Goal: Task Accomplishment & Management: Complete application form

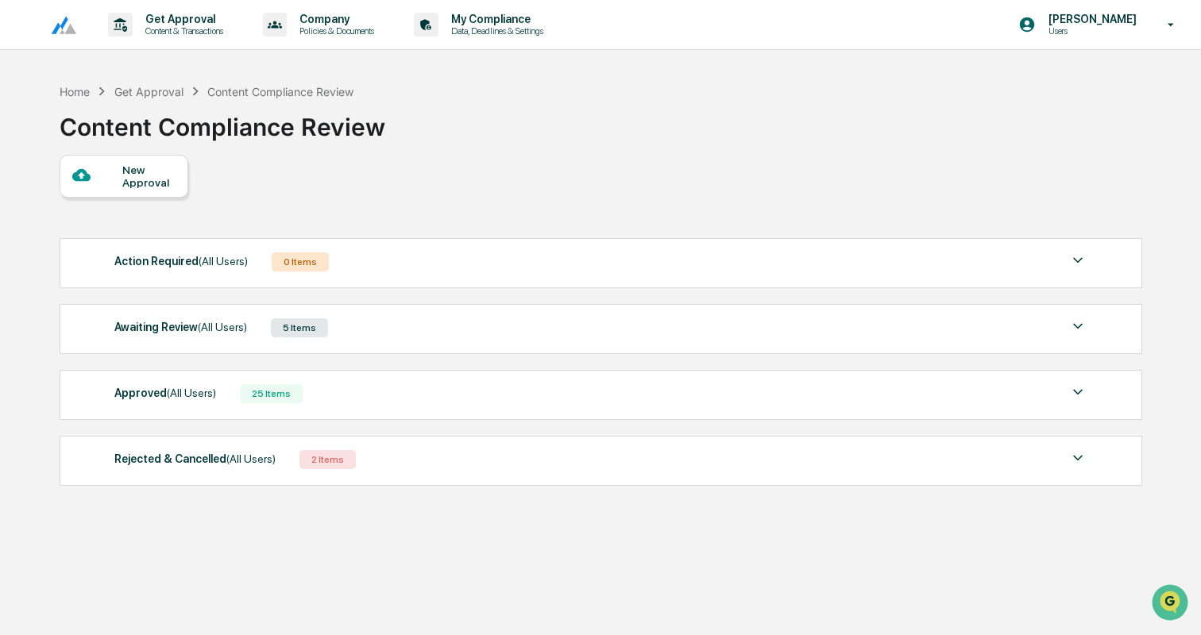
click at [386, 338] on div "Awaiting Review (All Users) 5 Items" at bounding box center [600, 328] width 973 height 22
click at [122, 178] on div "New Approval" at bounding box center [148, 175] width 53 height 25
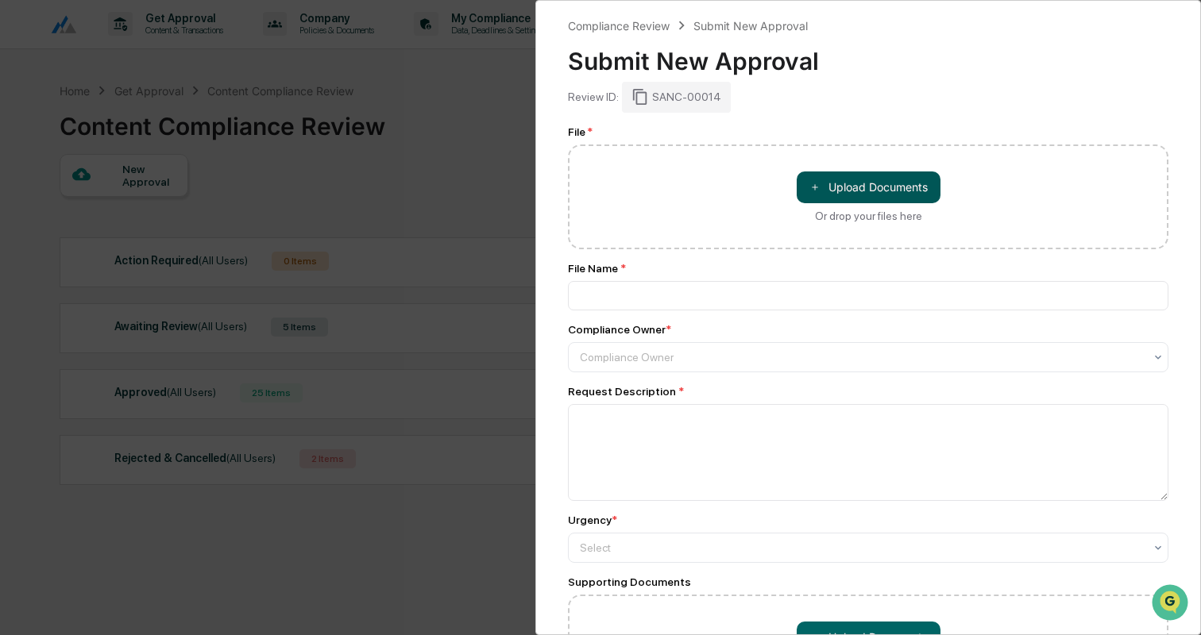
click at [865, 177] on button "＋ Upload Documents" at bounding box center [869, 188] width 144 height 32
type input "**********"
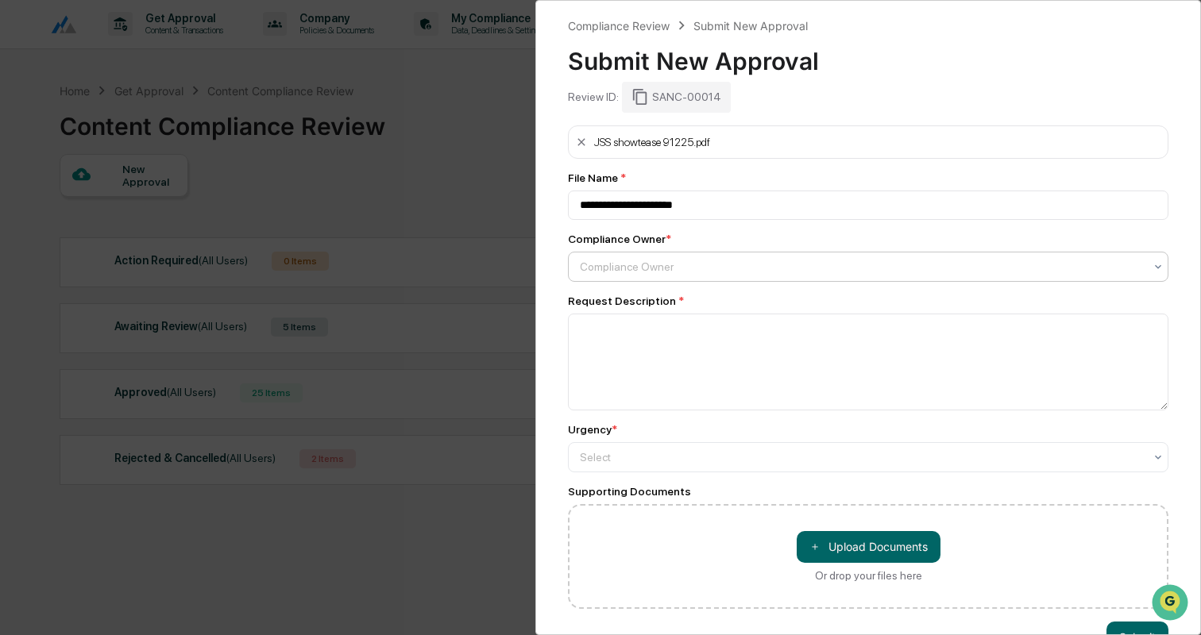
click at [689, 273] on div at bounding box center [862, 267] width 564 height 16
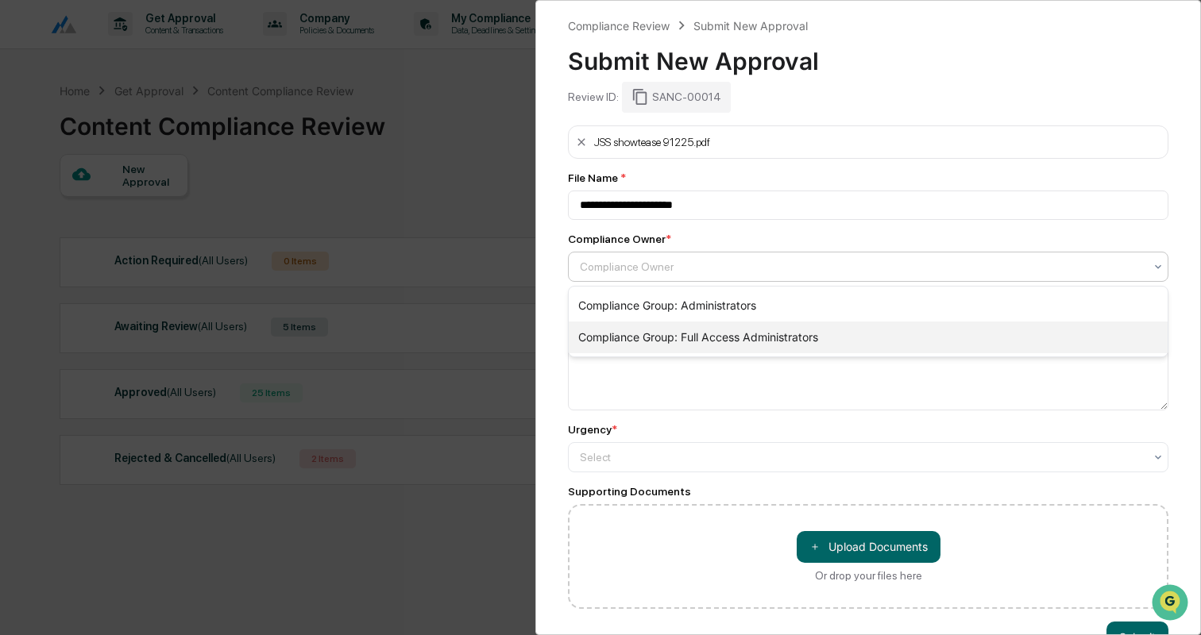
click at [693, 332] on div "Compliance Group: Full Access Administrators" at bounding box center [868, 338] width 599 height 32
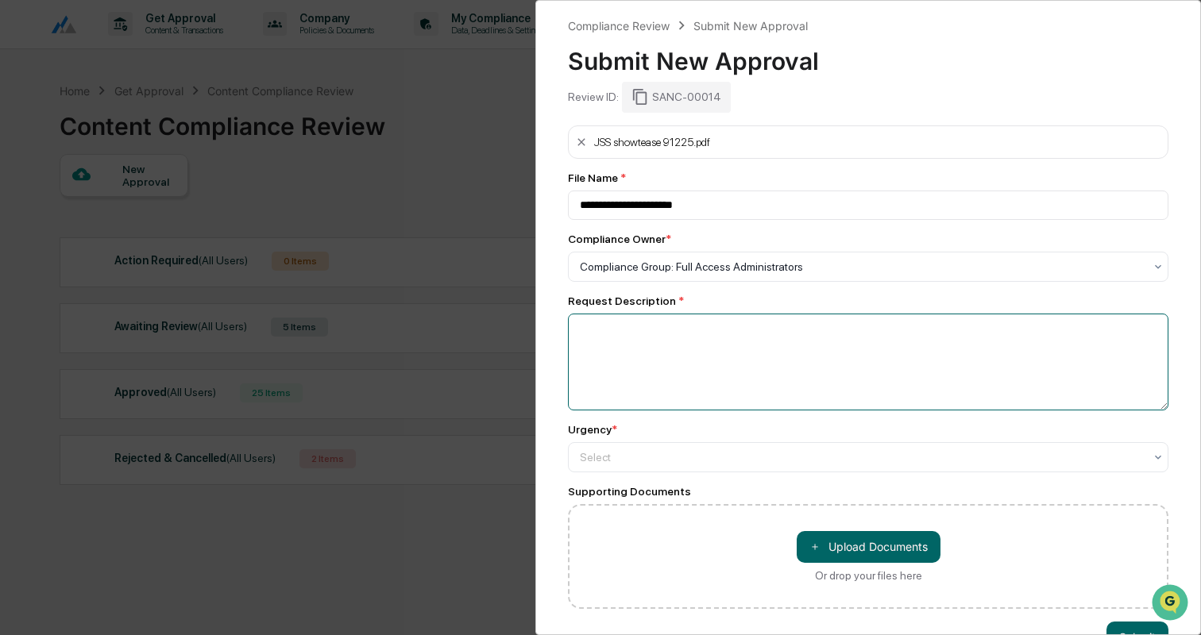
click at [693, 332] on textarea at bounding box center [868, 362] width 600 height 97
paste textarea "**********"
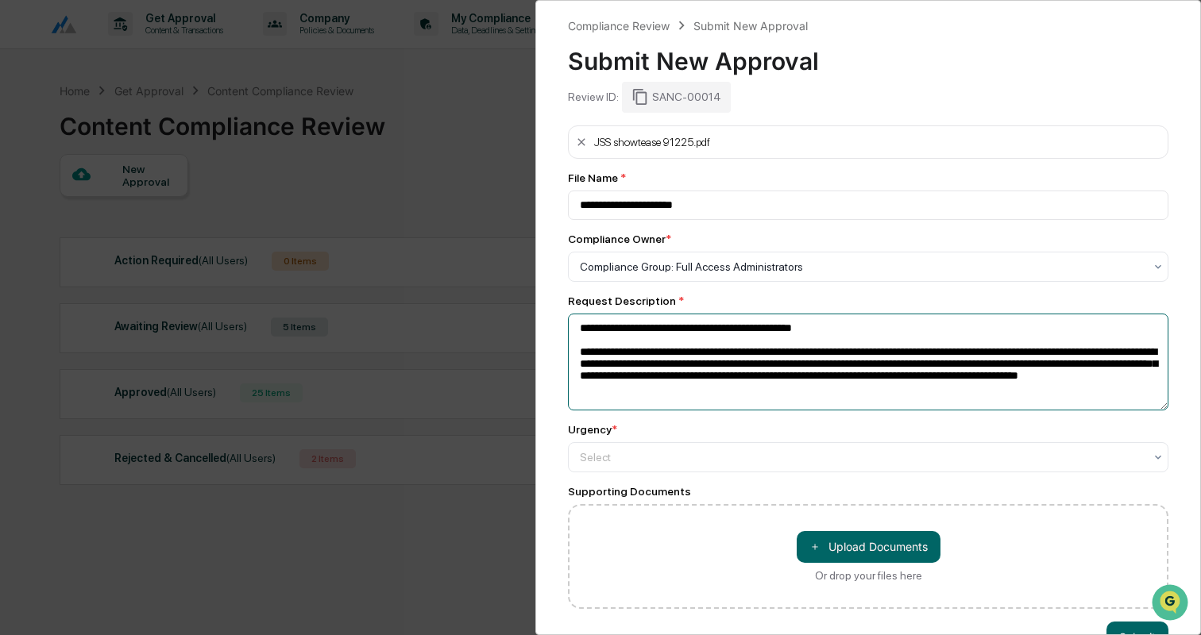
scroll to position [5, 0]
type textarea "**********"
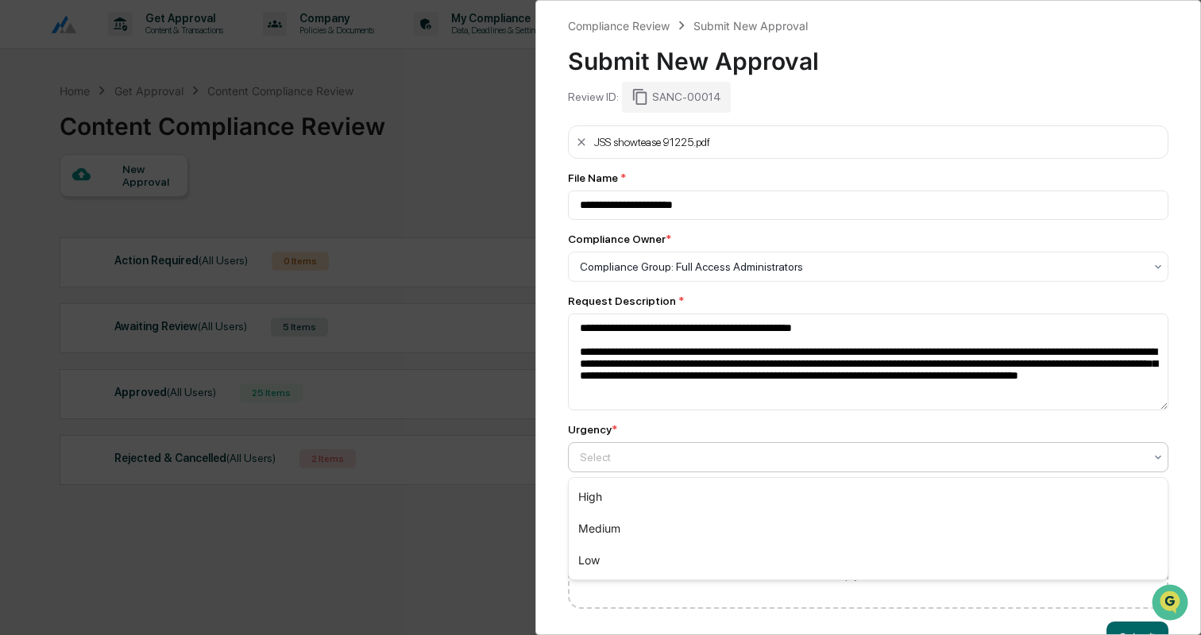
click at [685, 469] on div "Select" at bounding box center [862, 457] width 580 height 22
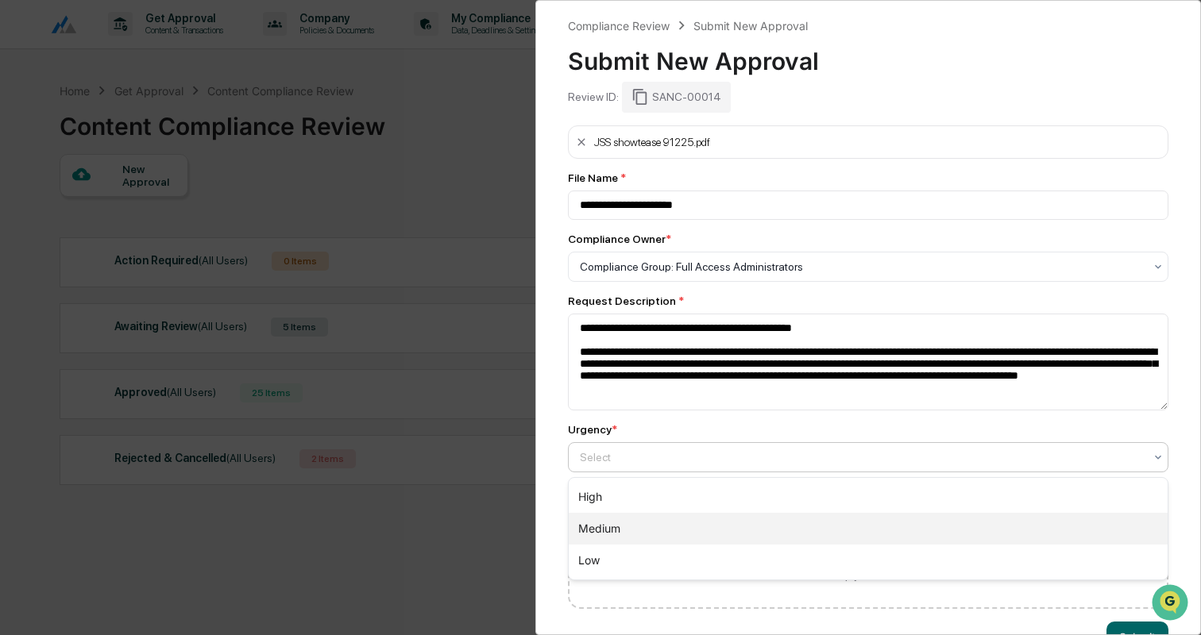
click at [640, 527] on div "Medium" at bounding box center [868, 529] width 599 height 32
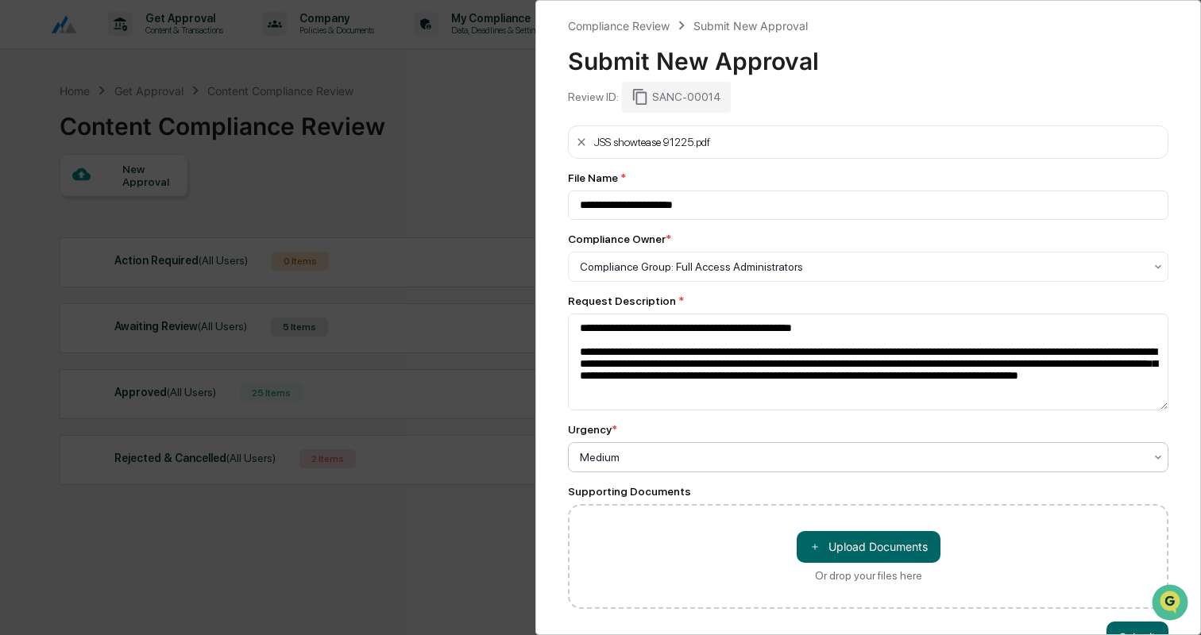
scroll to position [44, 0]
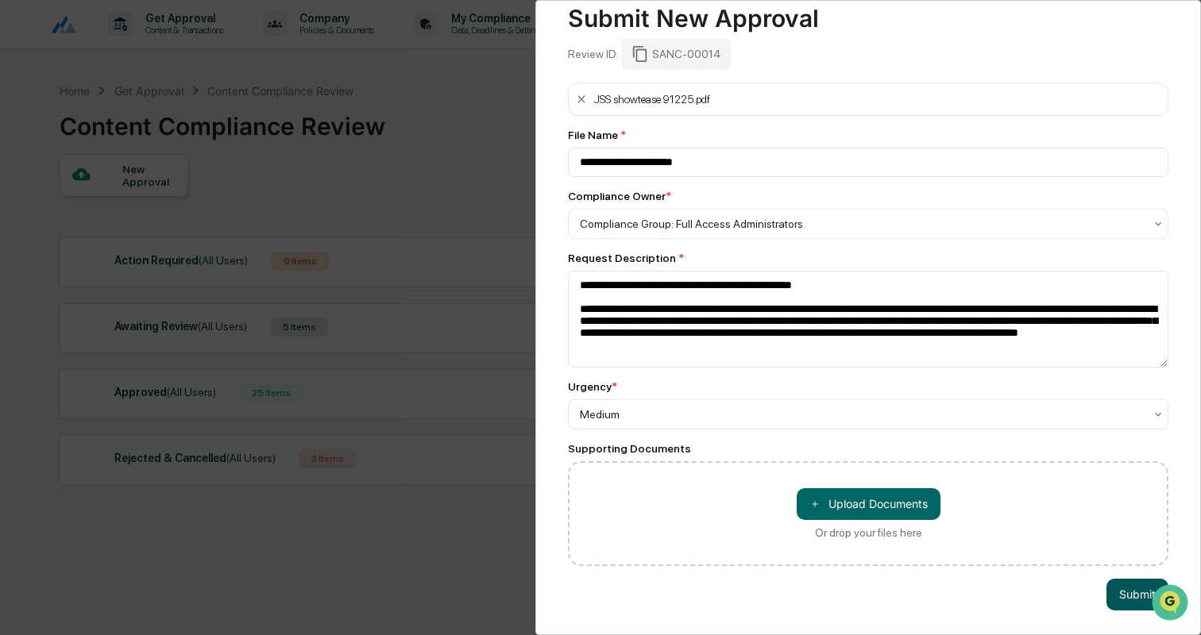
click at [1129, 585] on button "Submit" at bounding box center [1137, 595] width 62 height 32
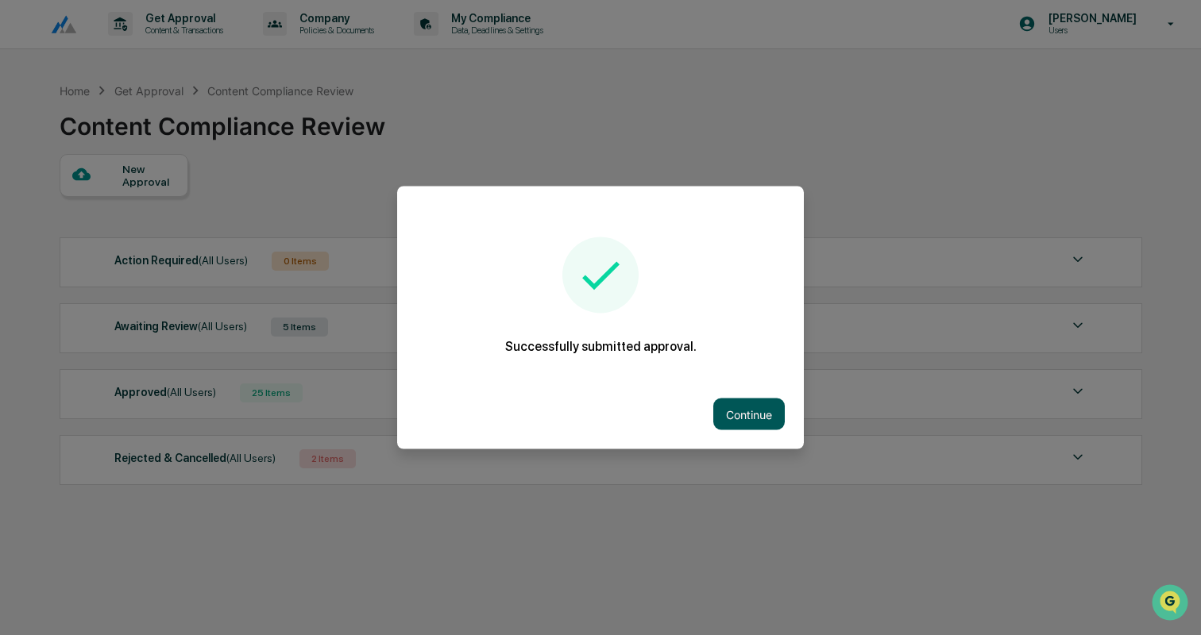
click at [744, 404] on button "Continue" at bounding box center [748, 415] width 71 height 32
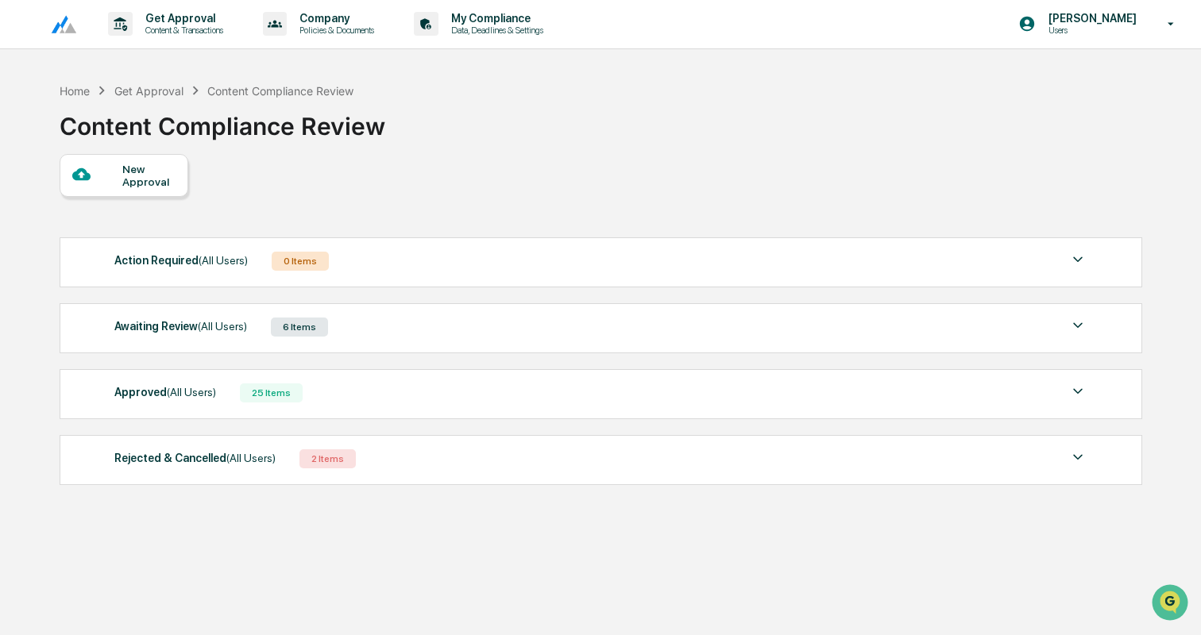
scroll to position [0, 0]
